Goal: Transaction & Acquisition: Purchase product/service

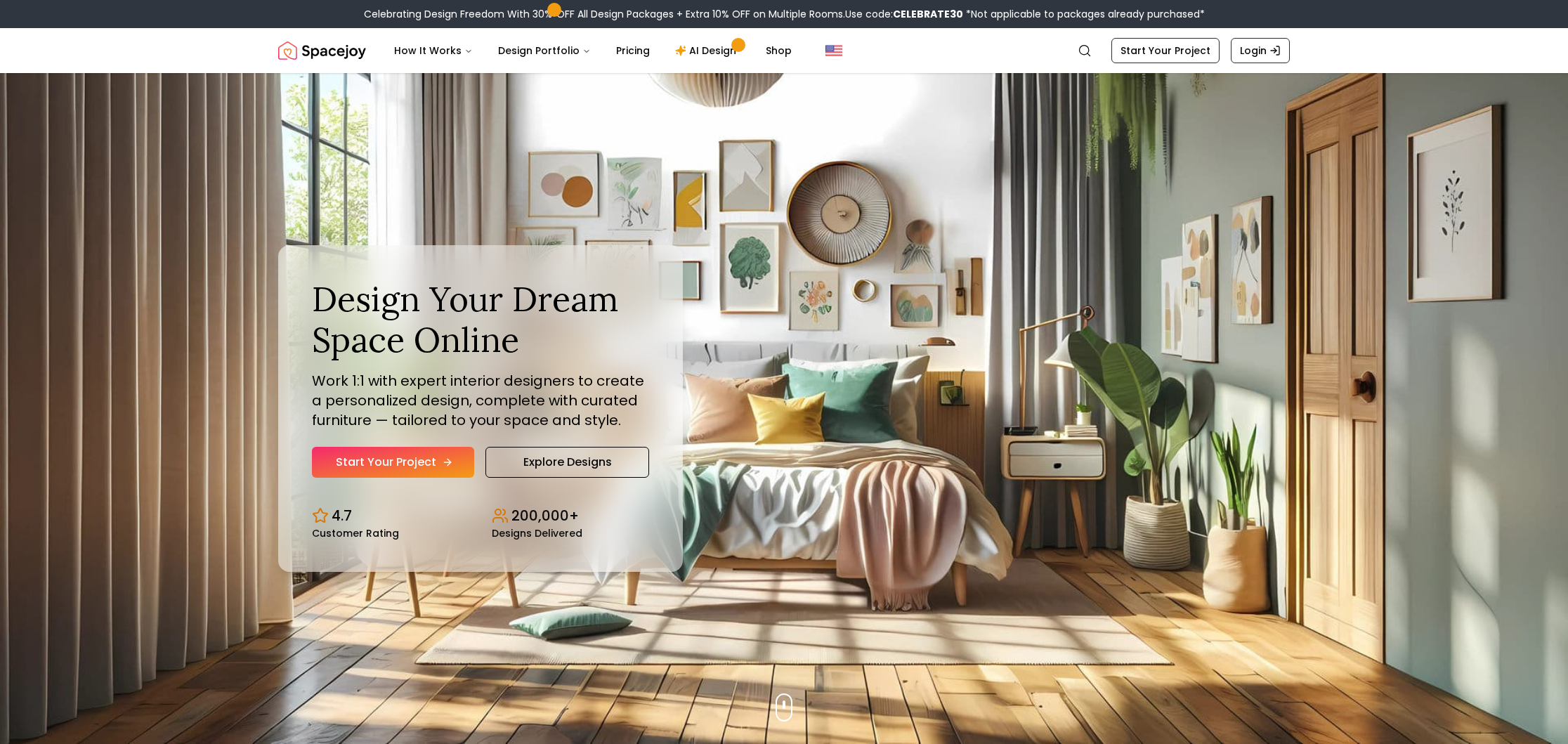
click at [435, 455] on link "Start Your Project" at bounding box center [393, 462] width 162 height 31
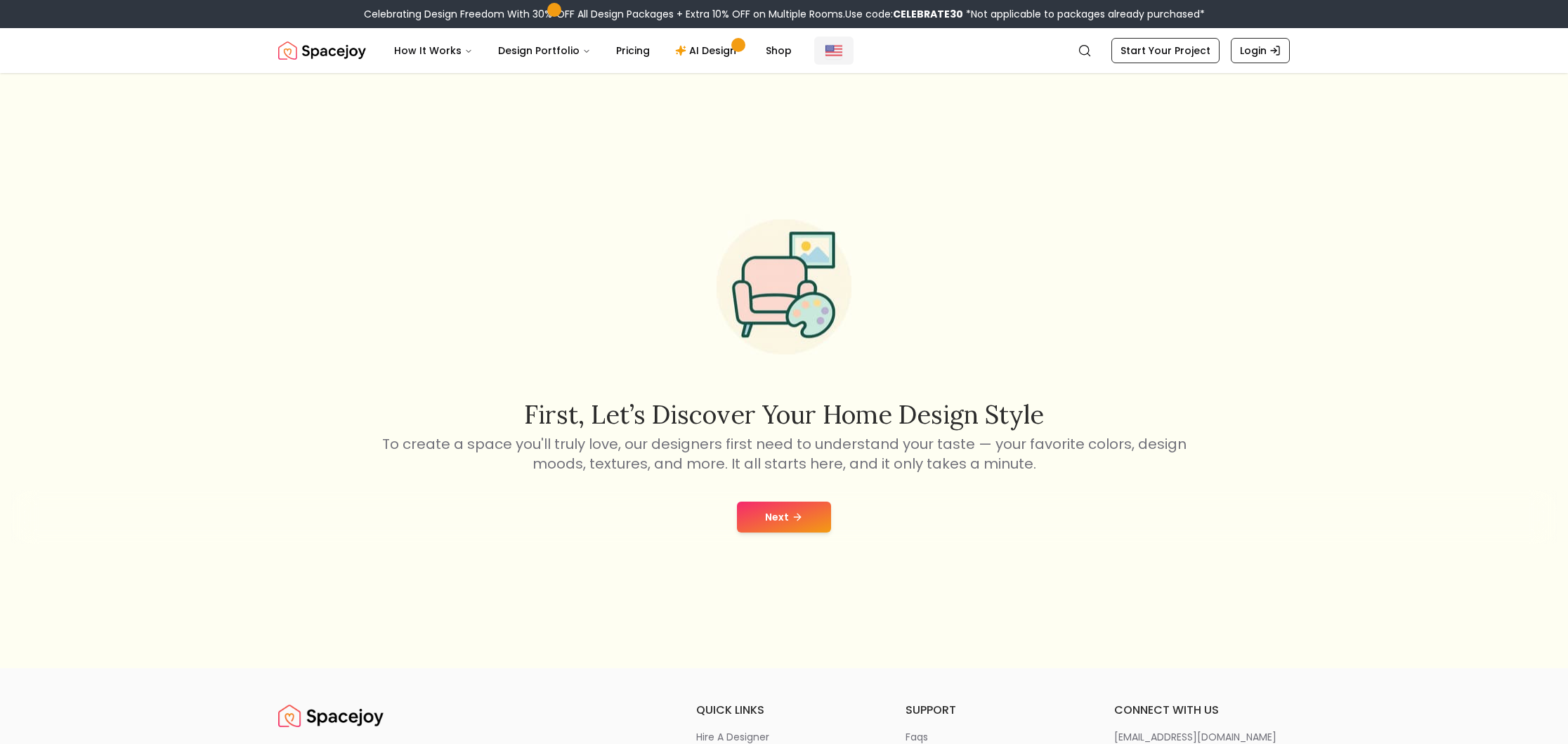
click at [814, 49] on button "Global" at bounding box center [834, 51] width 40 height 28
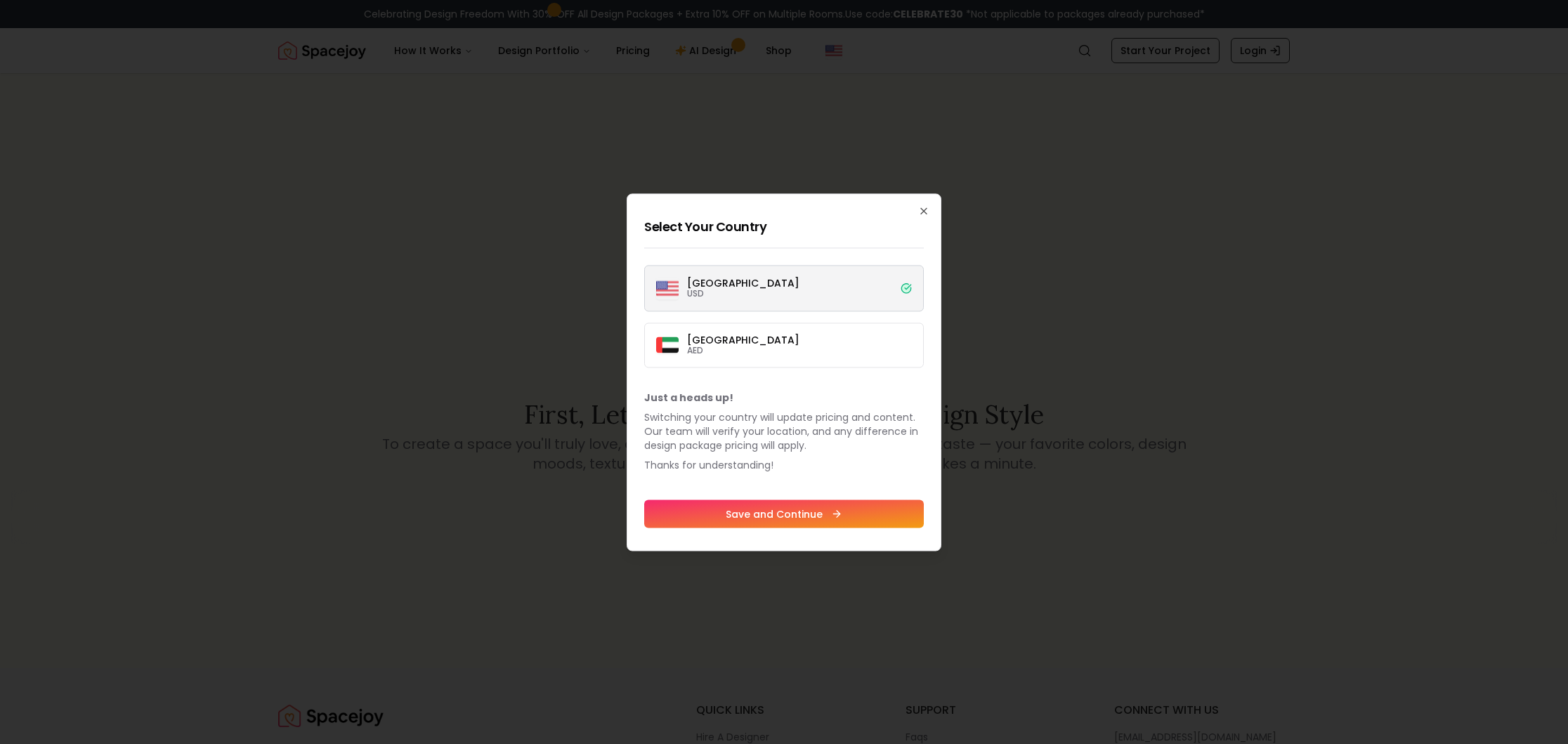
click at [798, 280] on label "United States USD" at bounding box center [784, 287] width 279 height 46
click at [0, 0] on button "United States USD" at bounding box center [0, 0] width 0 height 0
click at [777, 340] on label "Dubai AED" at bounding box center [784, 345] width 279 height 45
click at [0, 0] on button "Dubai AED" at bounding box center [0, 0] width 0 height 0
click at [527, 332] on div at bounding box center [784, 372] width 1568 height 744
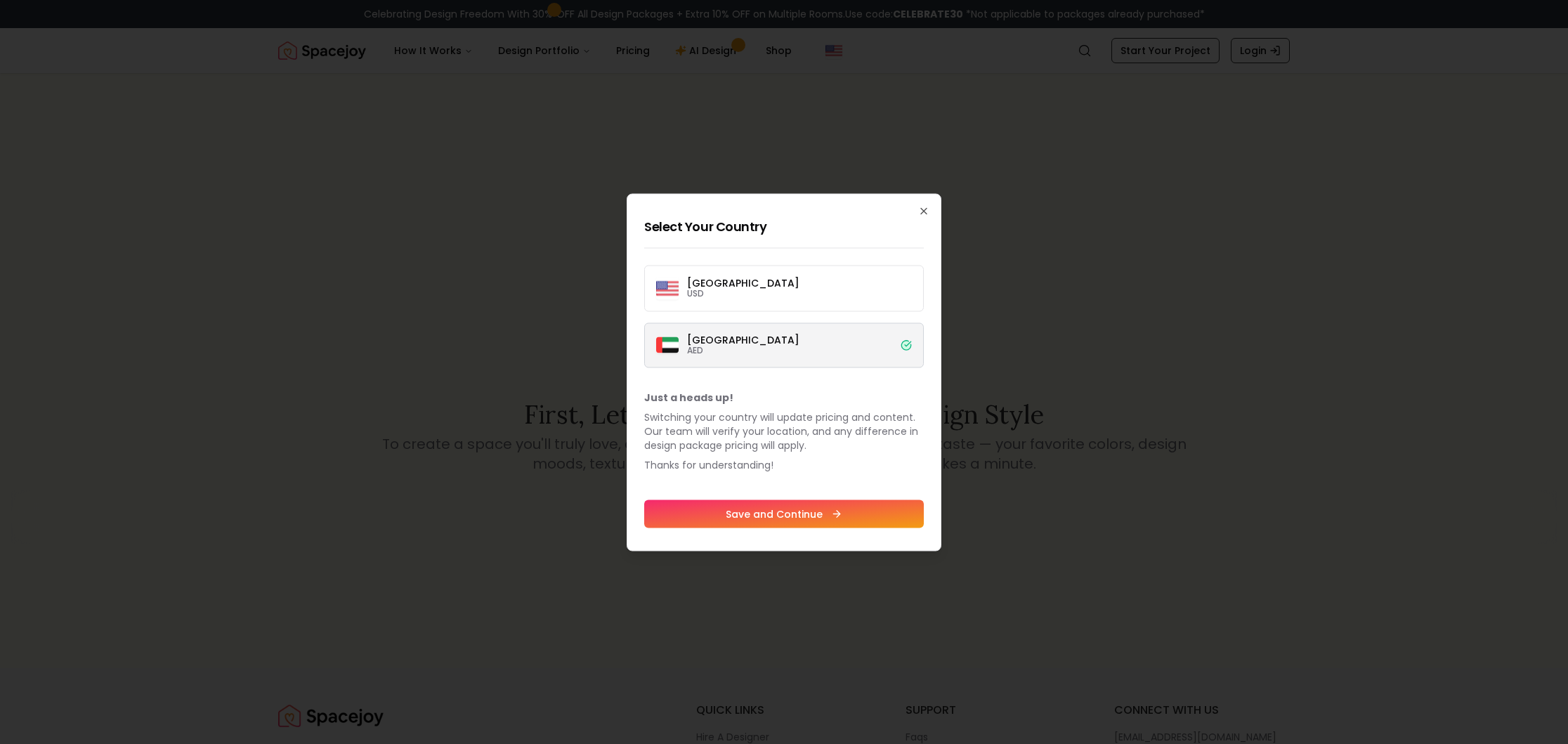
scroll to position [1, 0]
